Goal: Use online tool/utility: Utilize a website feature to perform a specific function

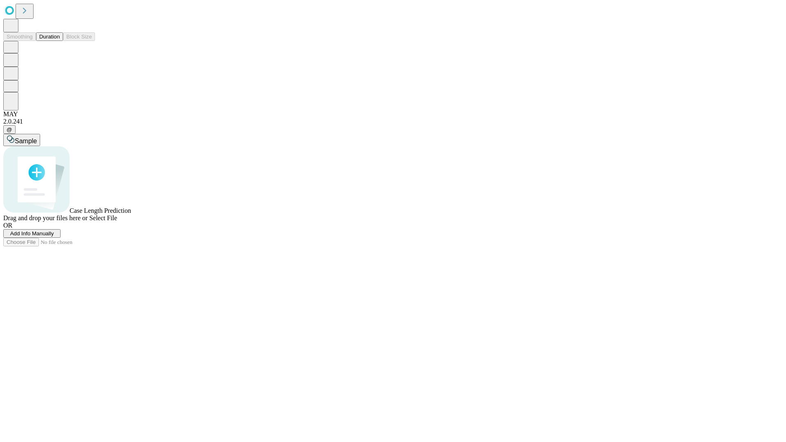
click at [54, 237] on span "Add Info Manually" at bounding box center [32, 234] width 44 height 6
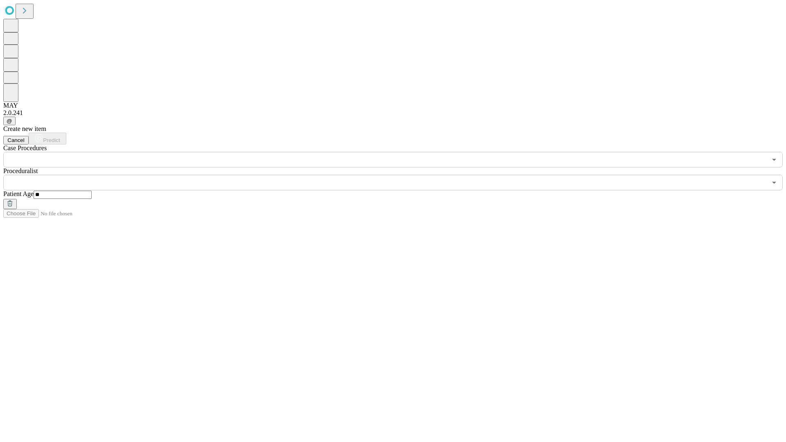
type input "**"
click at [399, 175] on input "text" at bounding box center [385, 183] width 764 height 16
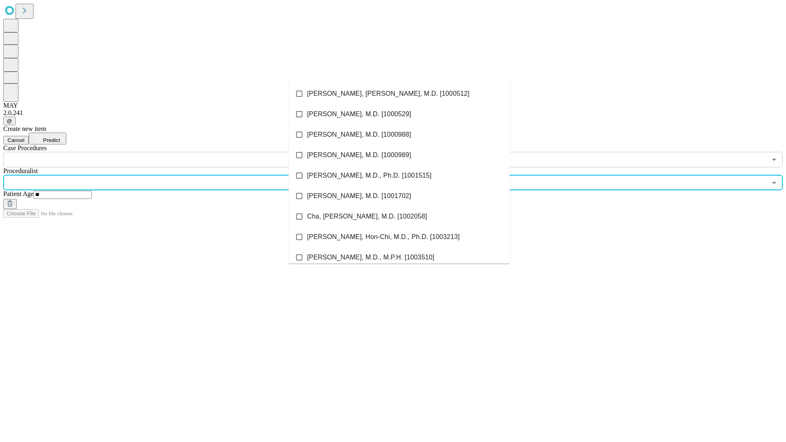
click at [399, 94] on li "[PERSON_NAME], [PERSON_NAME], M.D. [1000512]" at bounding box center [399, 94] width 221 height 20
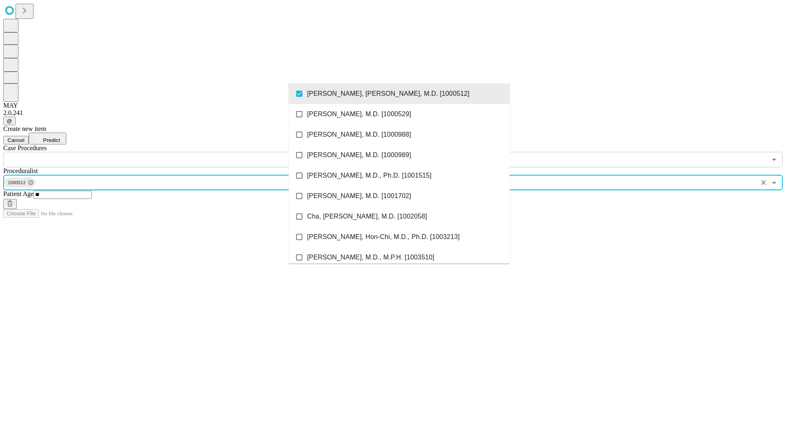
click at [172, 152] on input "text" at bounding box center [385, 160] width 764 height 16
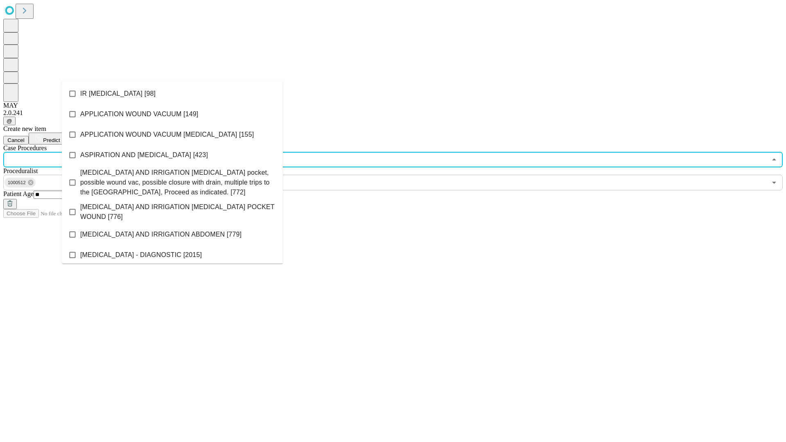
click at [172, 94] on li "IR [MEDICAL_DATA] [98]" at bounding box center [172, 94] width 221 height 20
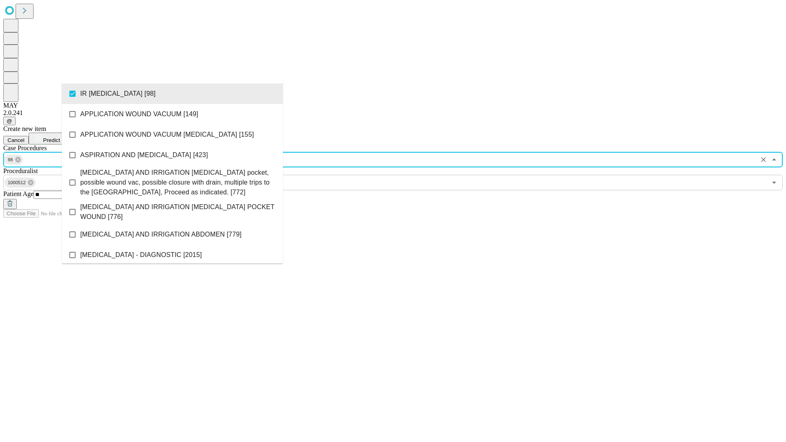
click at [60, 137] on span "Predict" at bounding box center [51, 140] width 17 height 6
